Goal: Information Seeking & Learning: Learn about a topic

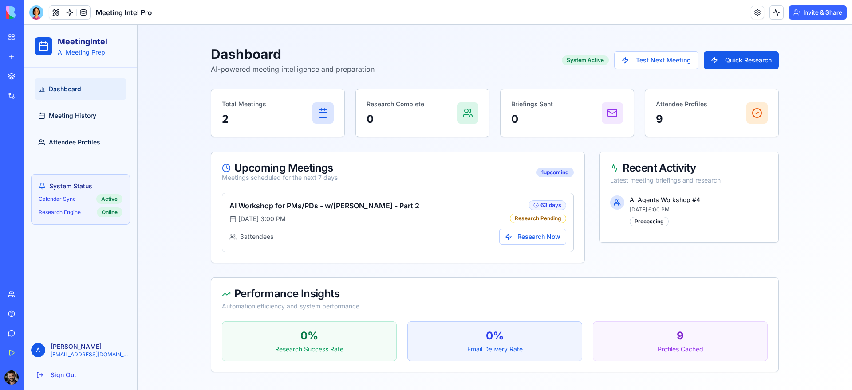
click at [38, 182] on link "Meeting Intel Pro" at bounding box center [20, 178] width 35 height 18
click at [545, 231] on button "Research Now" at bounding box center [532, 237] width 67 height 16
click at [552, 207] on div "63 days" at bounding box center [547, 205] width 38 height 10
